Goal: Check status: Check status

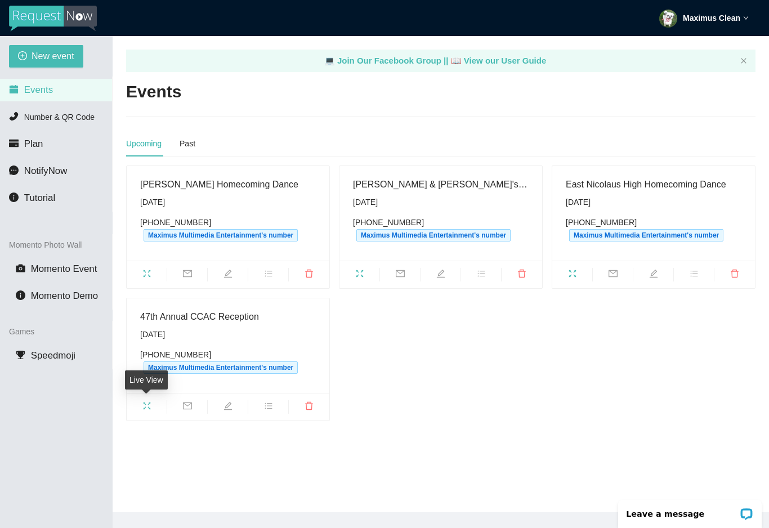
click at [149, 402] on icon "fullscreen" at bounding box center [146, 405] width 7 height 7
click at [575, 276] on icon "fullscreen" at bounding box center [571, 273] width 7 height 7
click at [570, 276] on icon "fullscreen" at bounding box center [571, 273] width 7 height 7
click at [144, 273] on icon "fullscreen" at bounding box center [146, 273] width 9 height 9
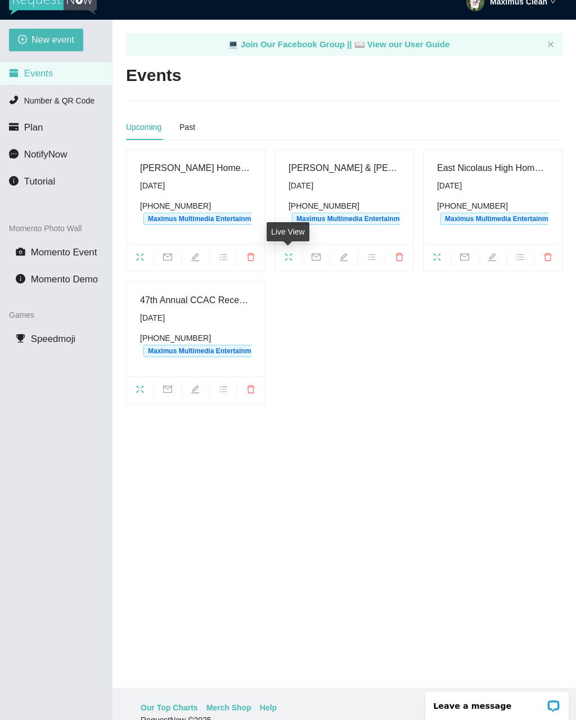
click at [296, 254] on span "fullscreen" at bounding box center [288, 259] width 27 height 12
